Goal: Go to known website: Access a specific website the user already knows

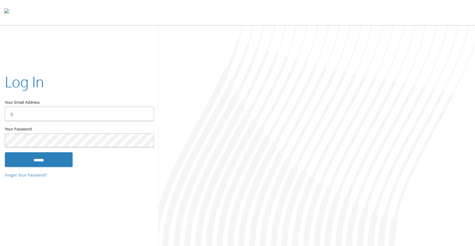
click at [101, 112] on input "Your Email Address" at bounding box center [79, 113] width 149 height 14
type input "**********"
click at [33, 160] on input "******" at bounding box center [39, 159] width 68 height 15
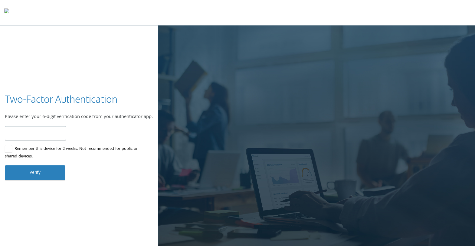
type input "******"
